Goal: Find specific page/section: Find specific page/section

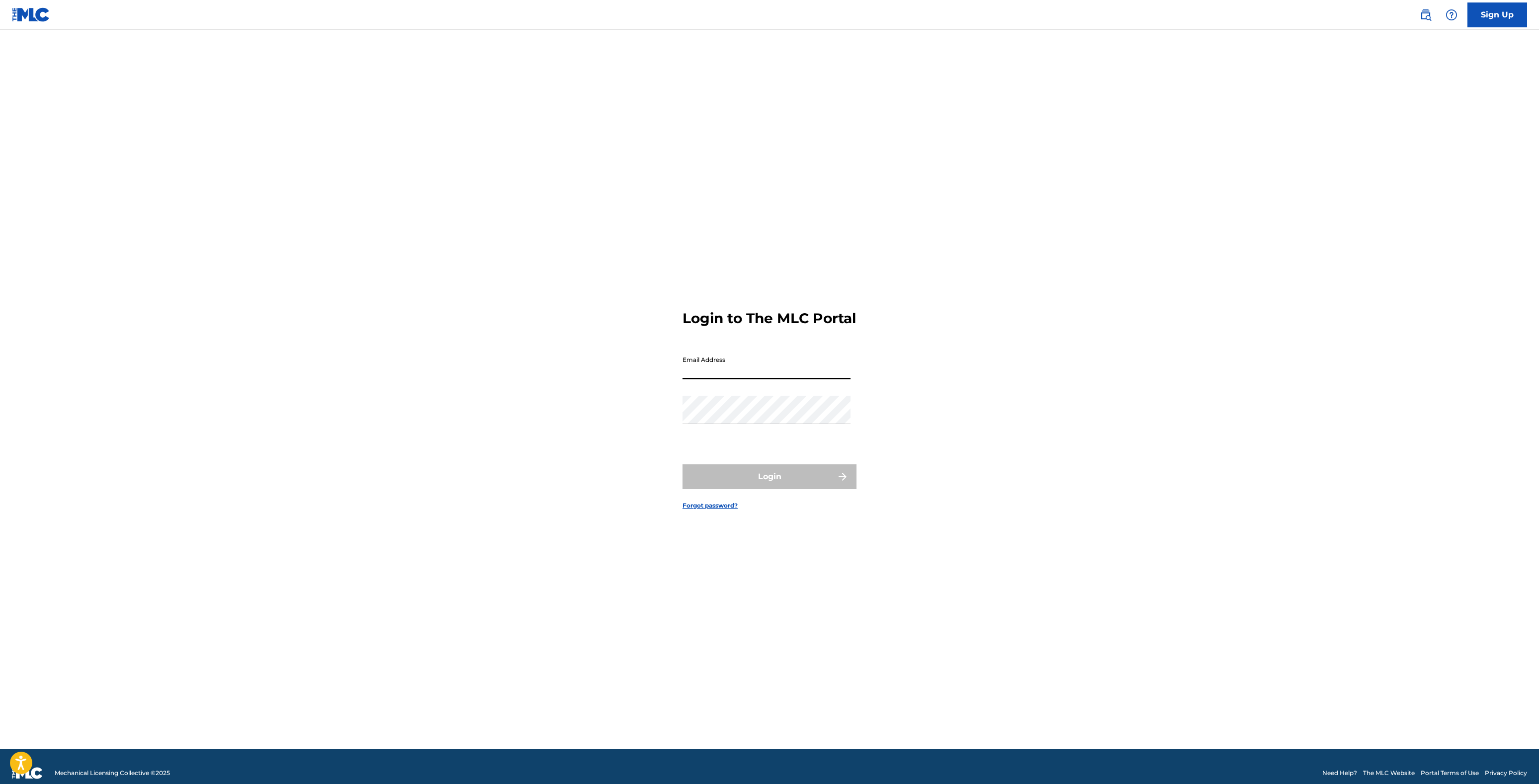
click at [736, 375] on input "Email Address" at bounding box center [766, 365] width 168 height 28
type input "[PERSON_NAME][EMAIL_ADDRESS][PERSON_NAME][DOMAIN_NAME]"
click at [787, 489] on button "Login" at bounding box center [769, 477] width 174 height 25
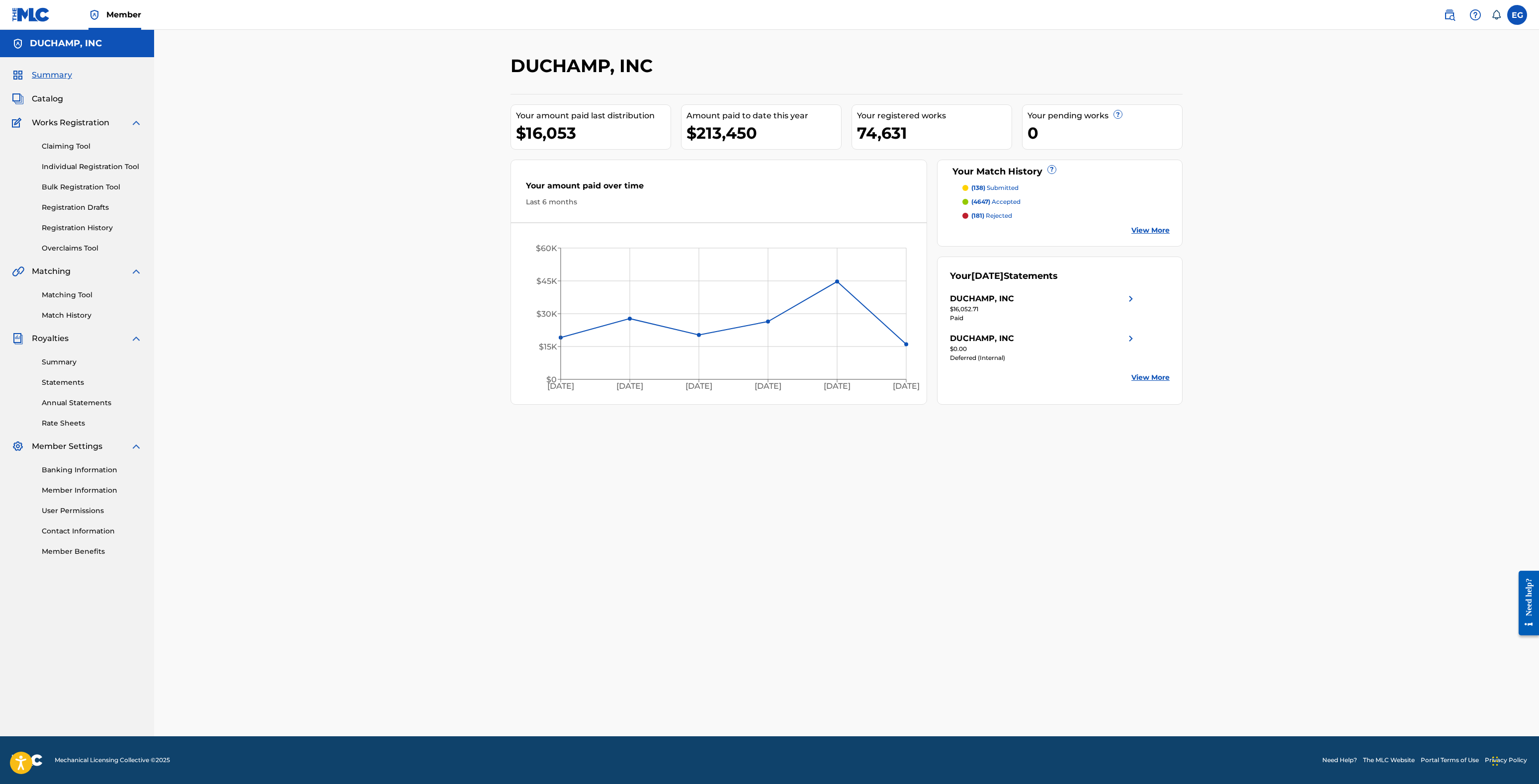
click at [70, 316] on link "Match History" at bounding box center [92, 315] width 100 height 11
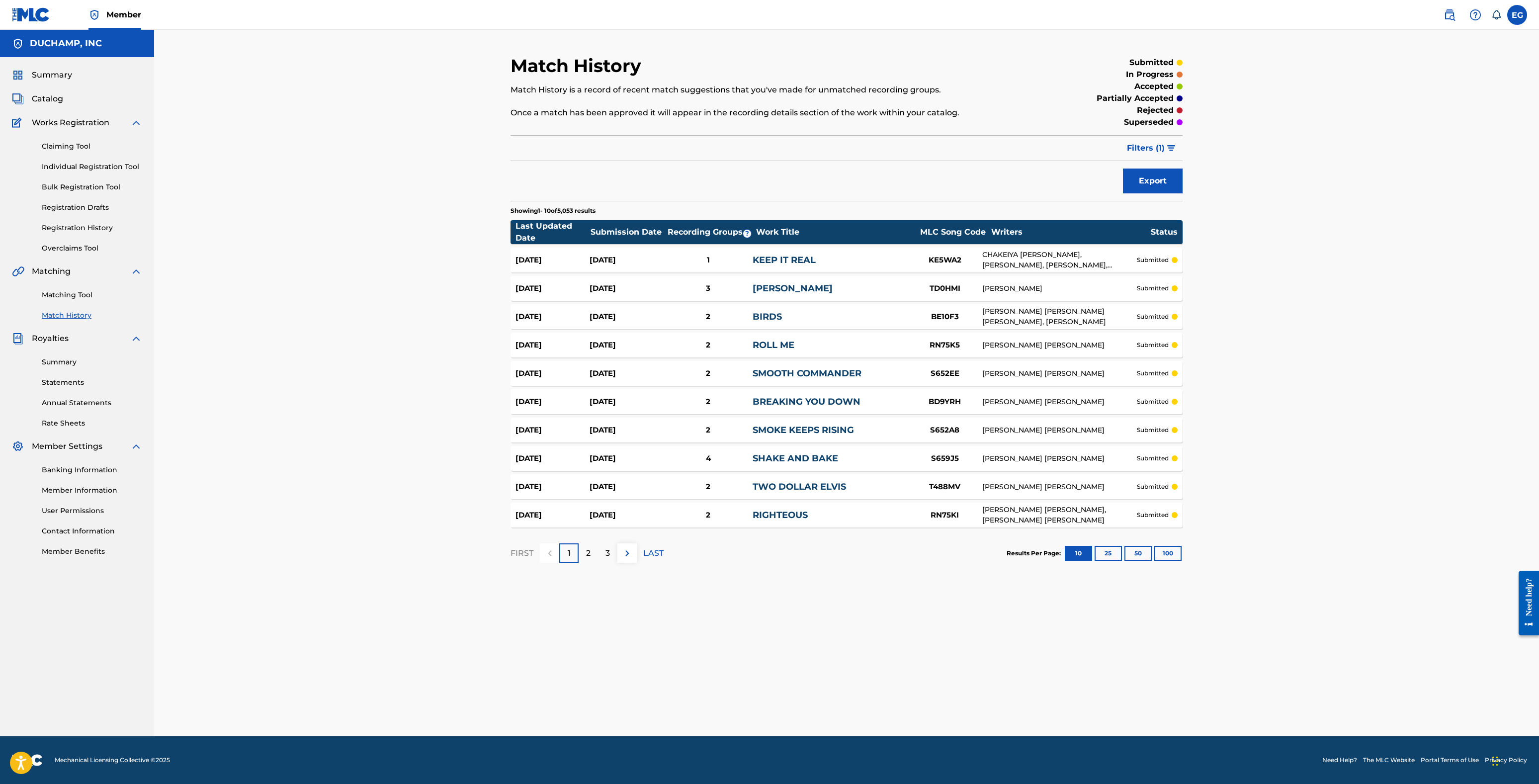
click at [1168, 551] on button "100" at bounding box center [1168, 553] width 28 height 15
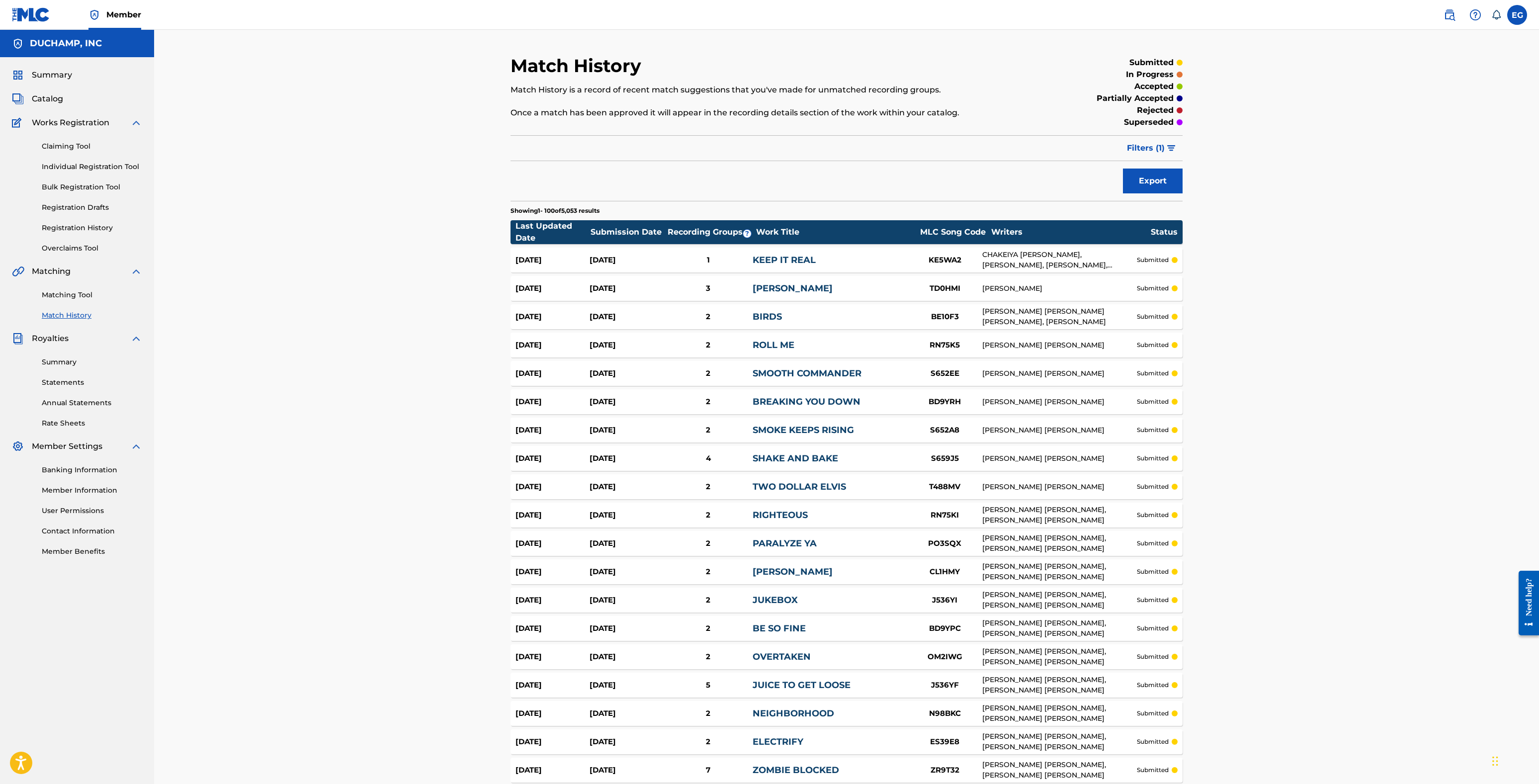
click at [74, 296] on link "Matching Tool" at bounding box center [92, 295] width 100 height 11
